Goal: Task Accomplishment & Management: Complete application form

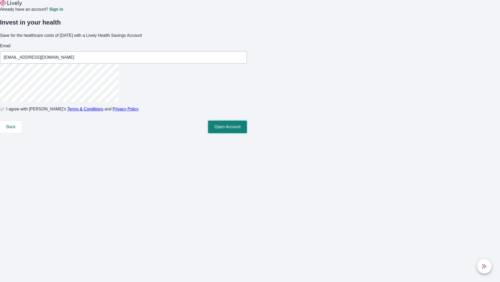
click at [247, 133] on button "Open Account" at bounding box center [227, 126] width 39 height 13
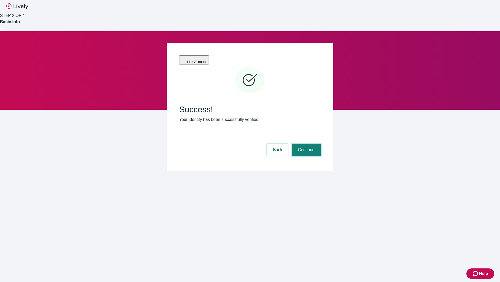
click at [306, 143] on button "Continue" at bounding box center [306, 149] width 29 height 13
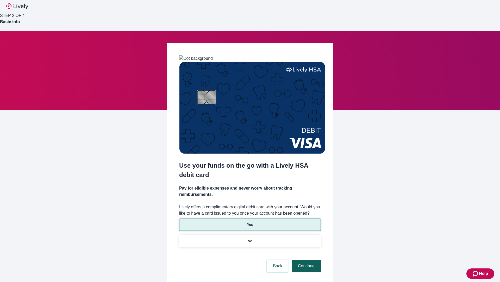
click at [250, 222] on p "Yes" at bounding box center [250, 224] width 6 height 5
click at [306, 259] on button "Continue" at bounding box center [306, 265] width 29 height 13
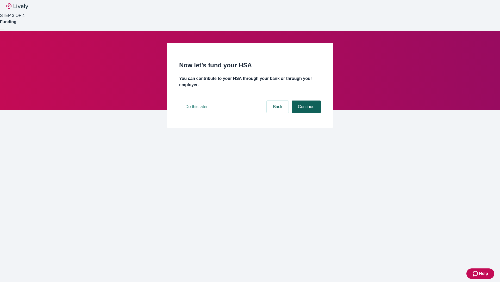
click at [306, 113] on button "Continue" at bounding box center [306, 106] width 29 height 13
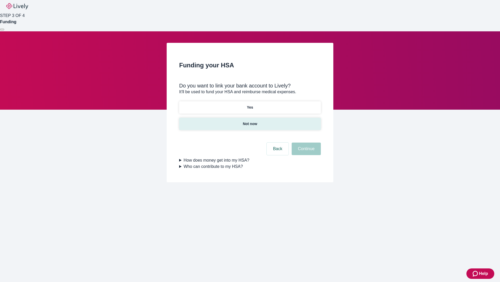
click at [250, 121] on p "Not now" at bounding box center [250, 123] width 14 height 5
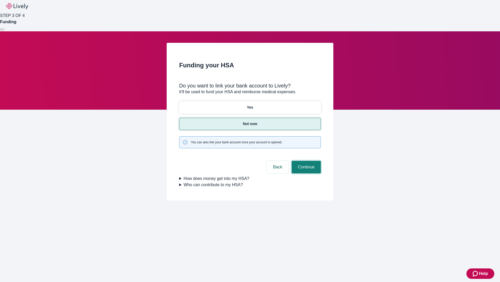
click at [306, 161] on button "Continue" at bounding box center [306, 167] width 29 height 13
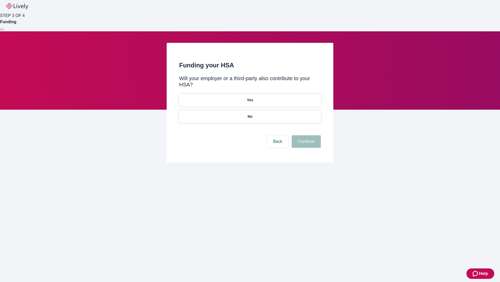
click at [250, 114] on p "No" at bounding box center [250, 116] width 5 height 5
click at [306, 135] on button "Continue" at bounding box center [306, 141] width 29 height 13
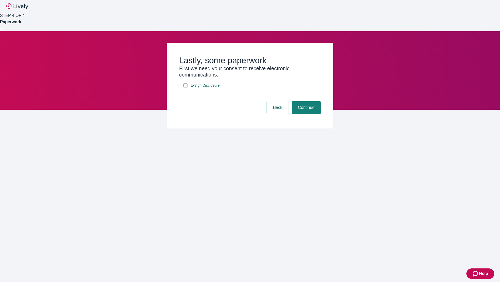
click at [186, 87] on input "E-Sign Disclosure" at bounding box center [185, 85] width 4 height 4
checkbox input "true"
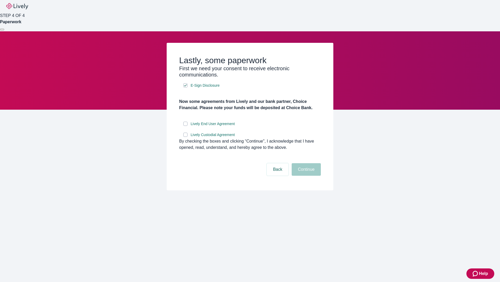
click at [186, 126] on input "Lively End User Agreement" at bounding box center [185, 123] width 4 height 4
checkbox input "true"
click at [186, 137] on input "Lively Custodial Agreement" at bounding box center [185, 134] width 4 height 4
checkbox input "true"
click at [306, 175] on button "Continue" at bounding box center [306, 169] width 29 height 13
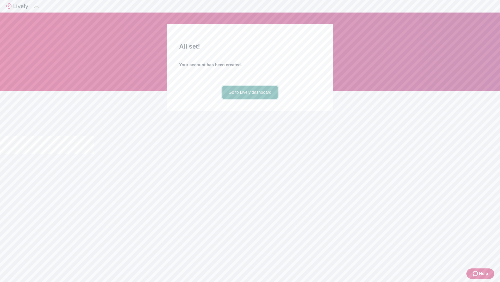
click at [250, 99] on link "Go to Lively dashboard" at bounding box center [251, 92] width 56 height 13
